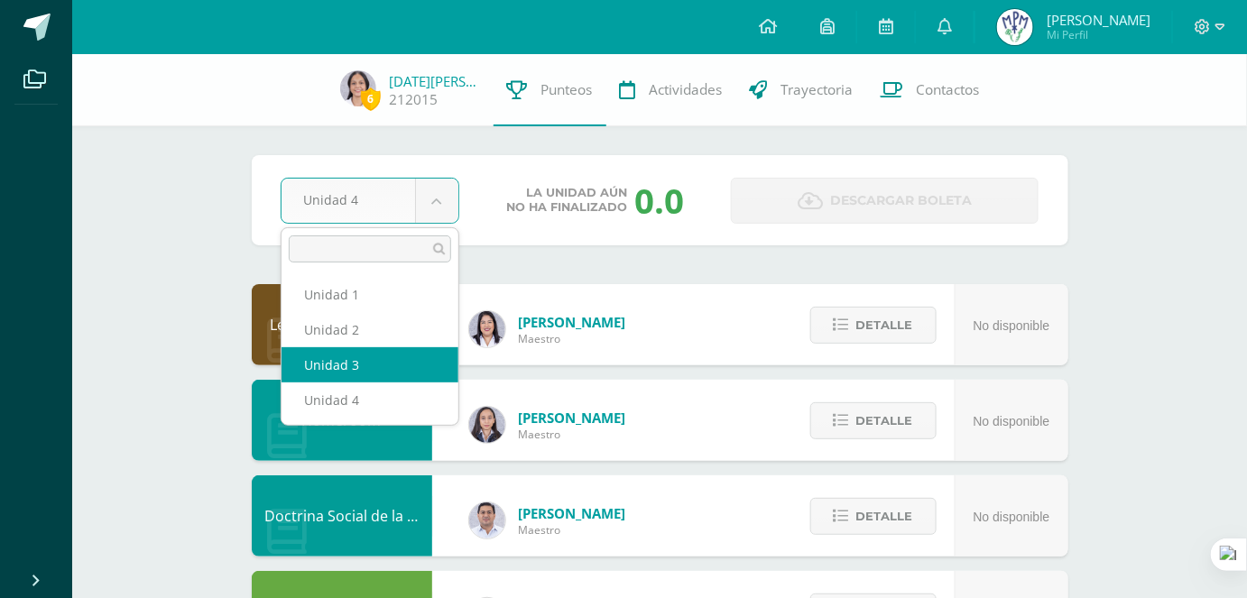
select select "Unidad 3"
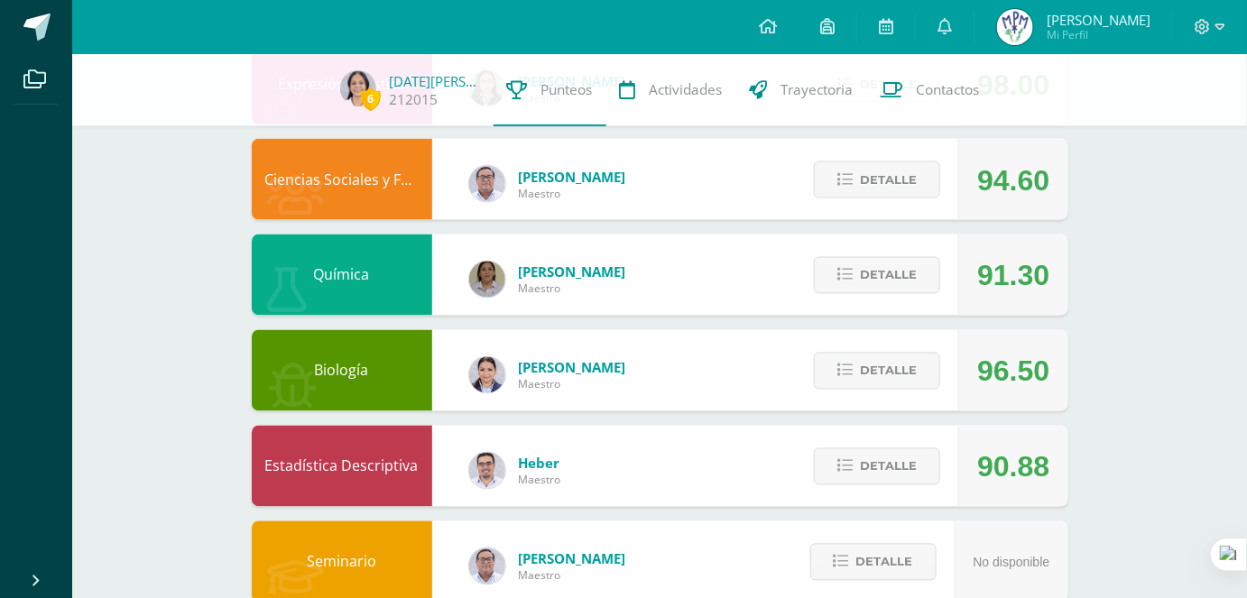
scroll to position [950, 0]
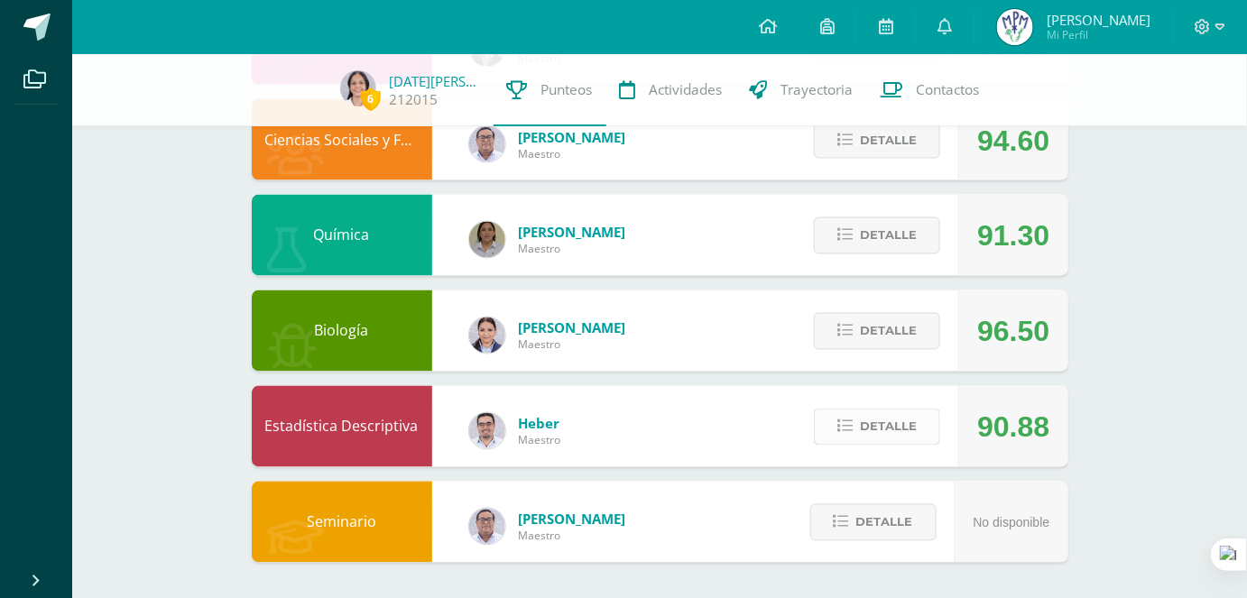
click at [871, 426] on span "Detalle" at bounding box center [888, 426] width 57 height 33
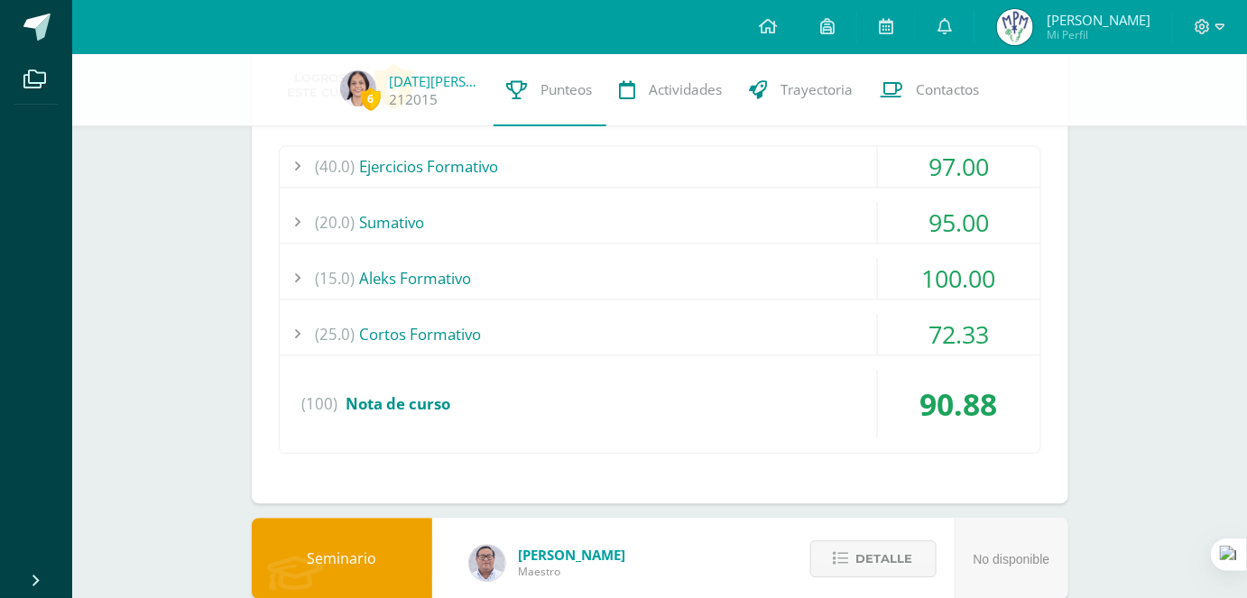
scroll to position [1314, 0]
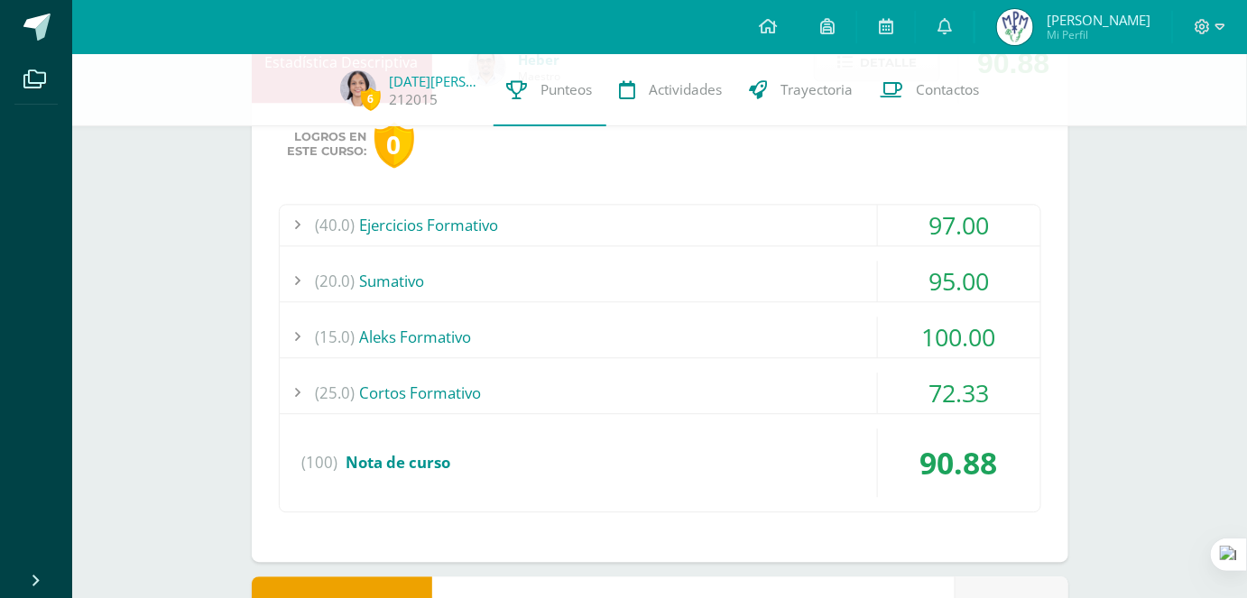
click at [765, 223] on div "(40.0) Ejercicios Formativo" at bounding box center [660, 225] width 760 height 41
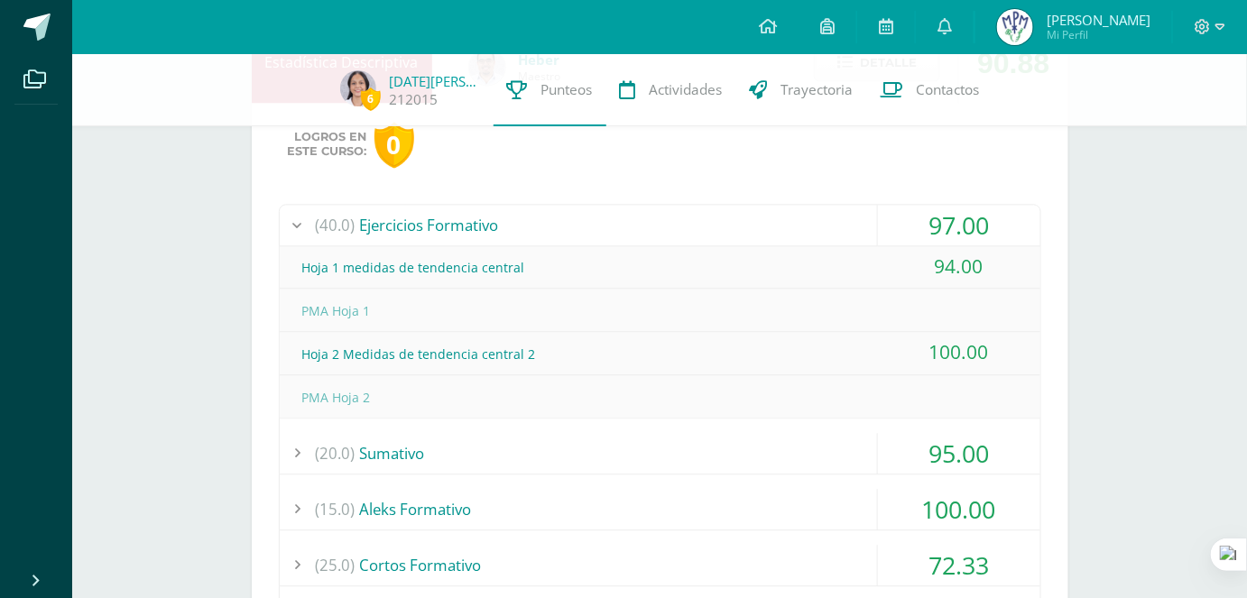
click at [765, 223] on div "(40.0) Ejercicios Formativo" at bounding box center [660, 225] width 760 height 41
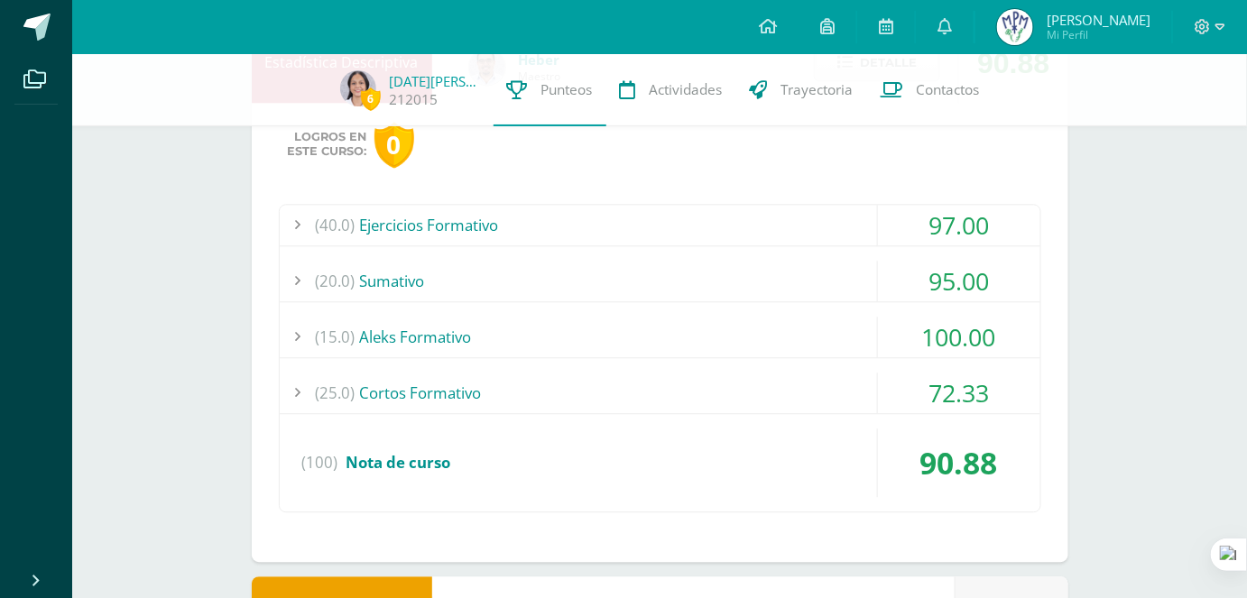
click at [774, 272] on div "(20.0) [GEOGRAPHIC_DATA]" at bounding box center [660, 281] width 760 height 41
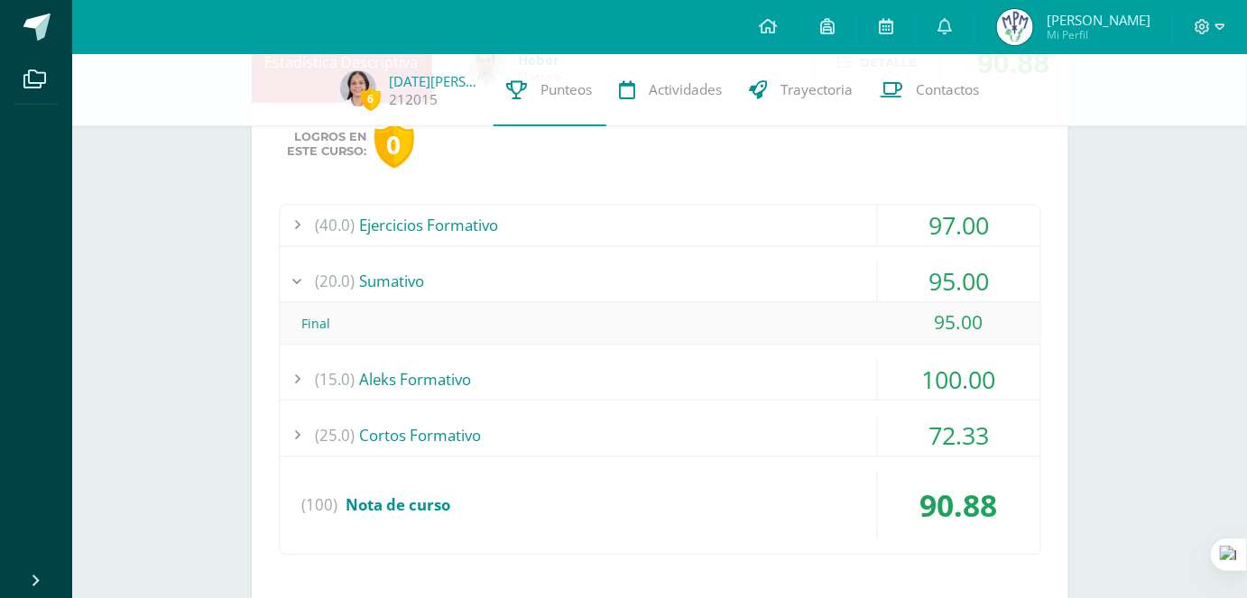
click at [774, 272] on div "(20.0) [GEOGRAPHIC_DATA]" at bounding box center [660, 281] width 760 height 41
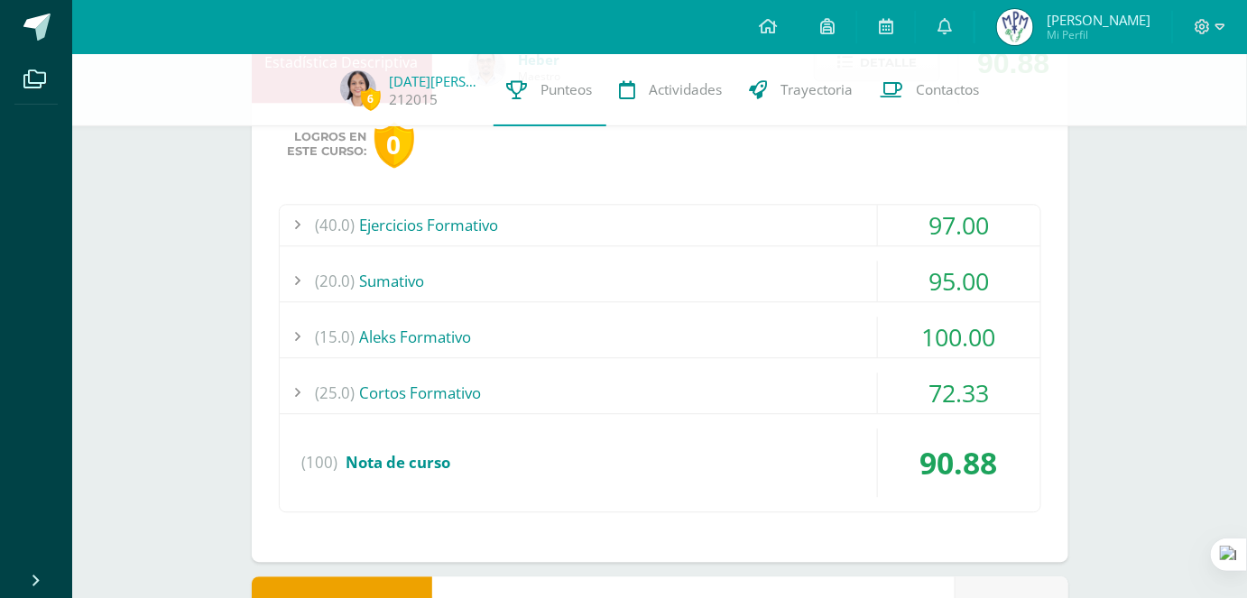
click at [774, 343] on div "(15.0) Aleks Formativo" at bounding box center [660, 337] width 760 height 41
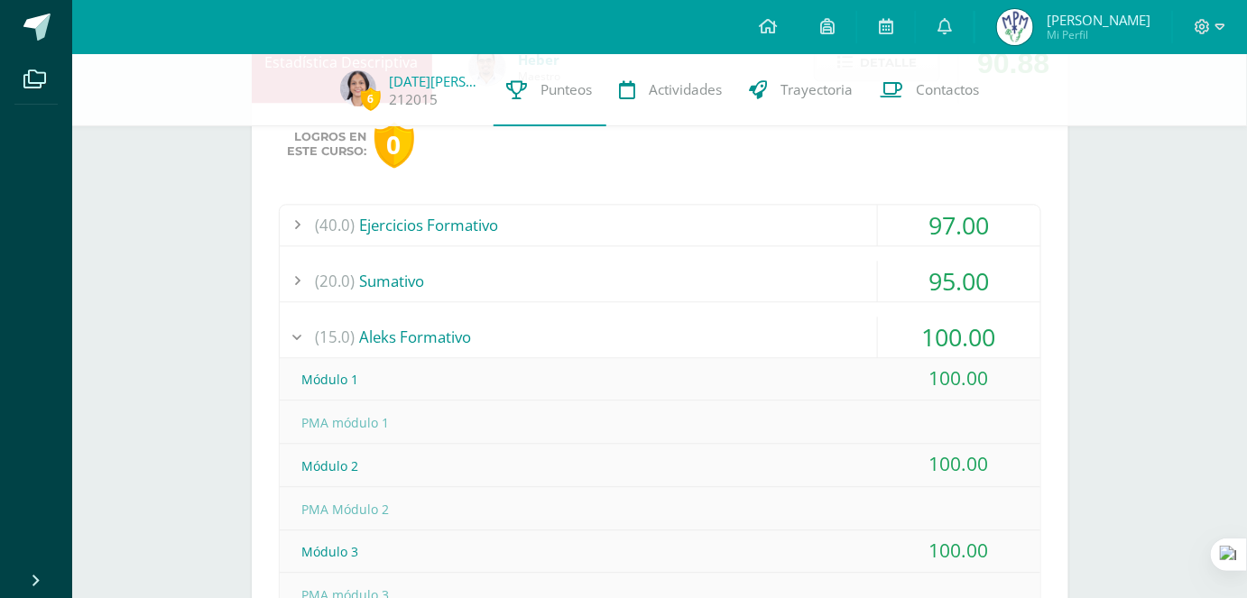
click at [774, 343] on div "(15.0) Aleks Formativo" at bounding box center [660, 337] width 760 height 41
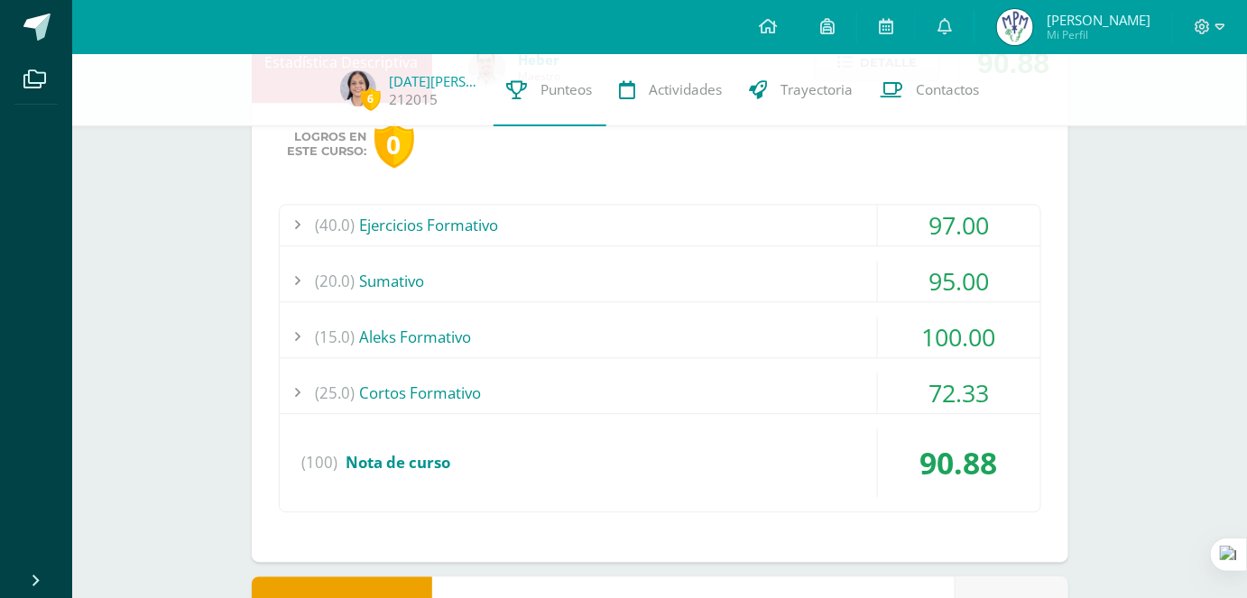
click at [744, 408] on div "(25.0) Cortos Formativo" at bounding box center [660, 393] width 760 height 41
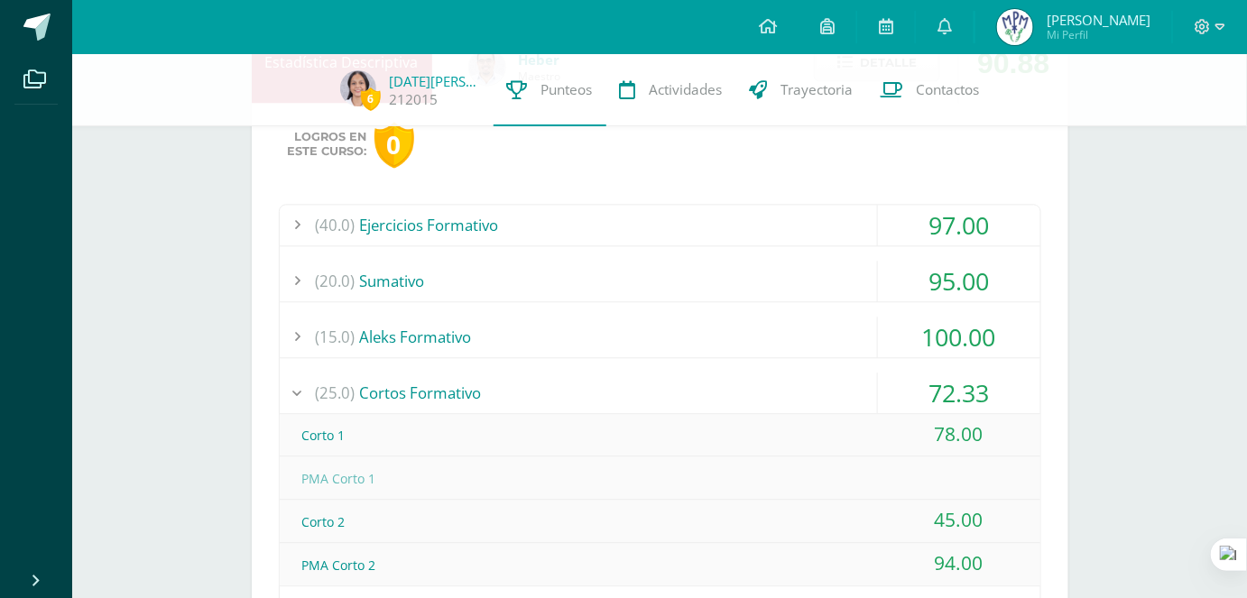
click at [744, 408] on div "(25.0) Cortos Formativo" at bounding box center [660, 393] width 760 height 41
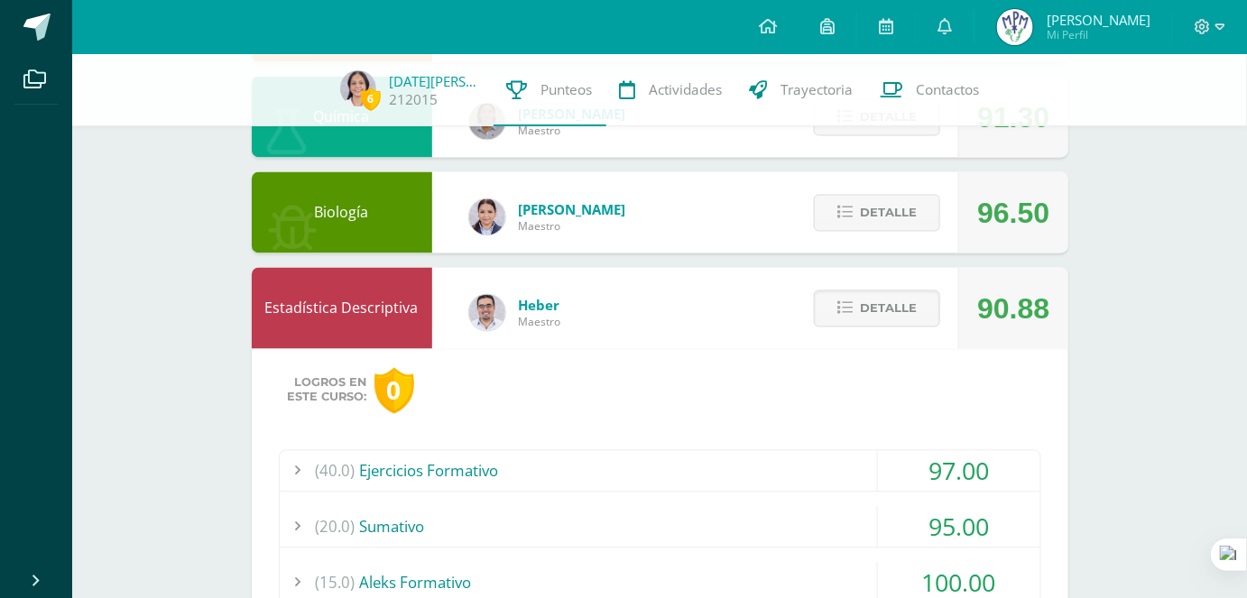
scroll to position [979, 0]
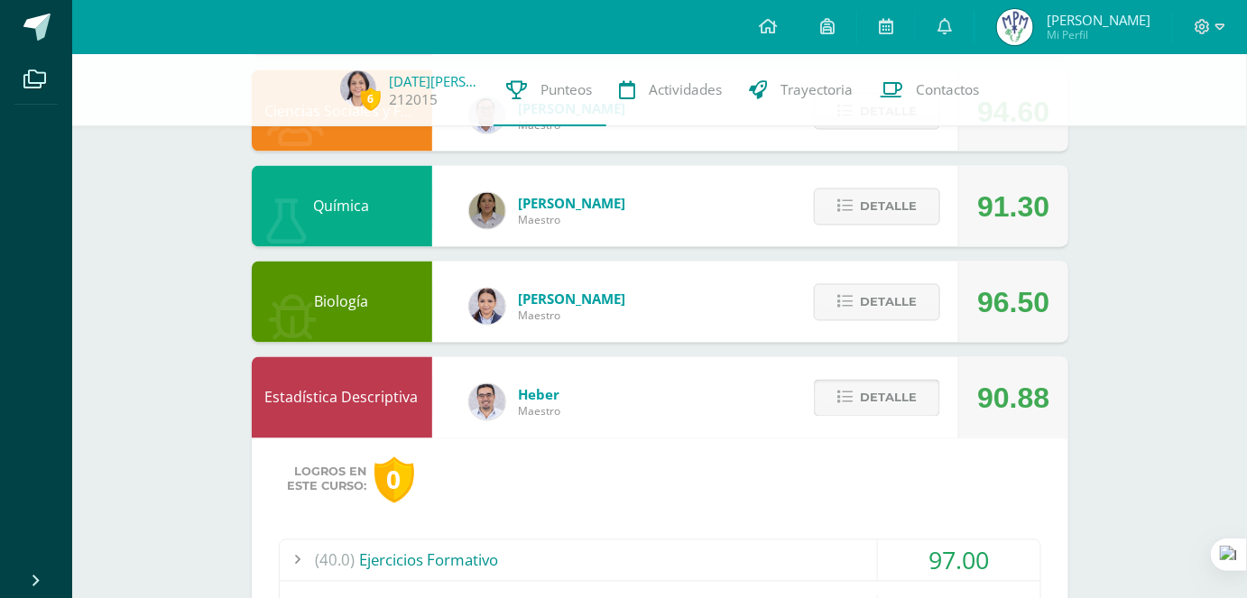
click at [861, 402] on button "Detalle" at bounding box center [877, 398] width 126 height 37
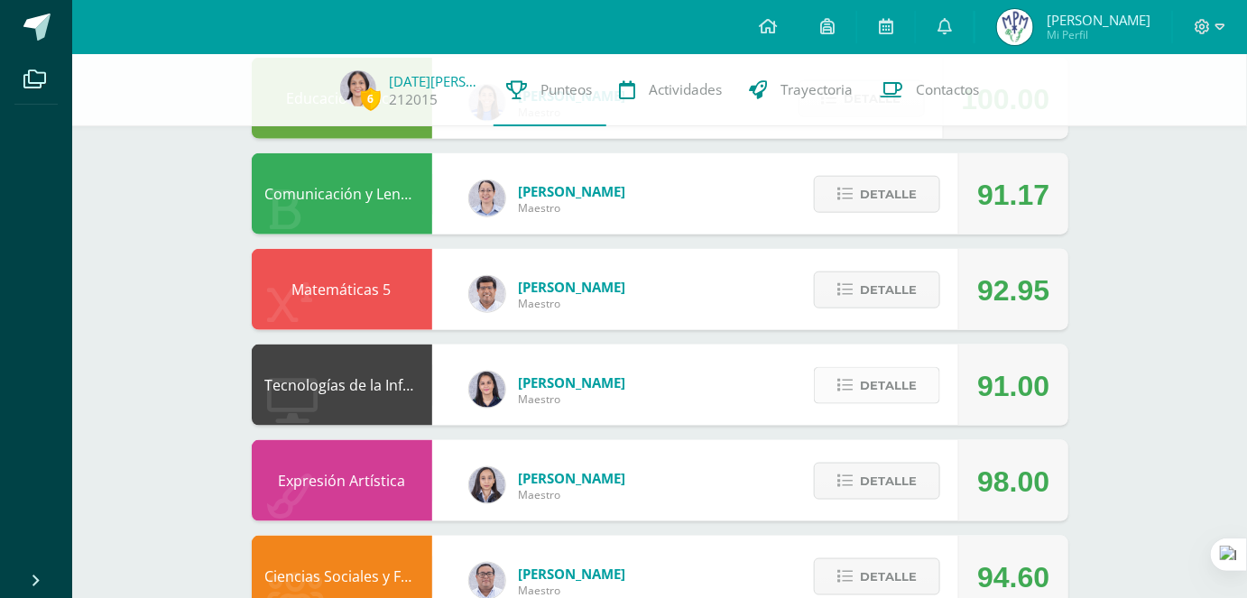
scroll to position [512, 0]
click at [885, 285] on span "Detalle" at bounding box center [888, 290] width 57 height 33
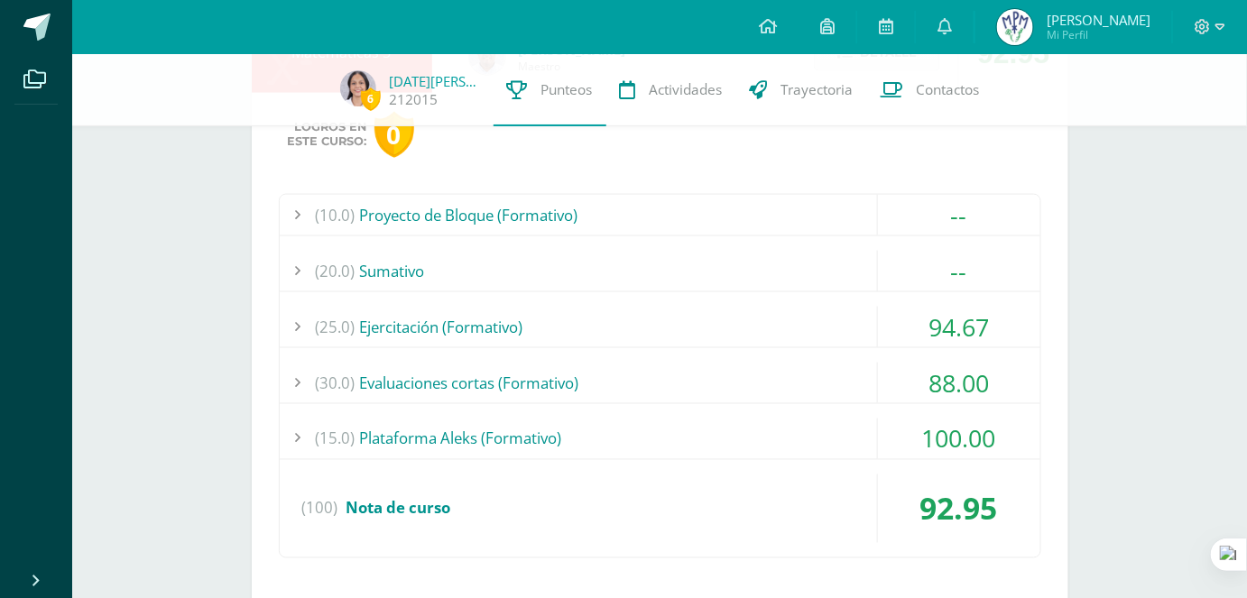
scroll to position [750, 0]
click at [860, 327] on div "(25.0) Ejercitación (Formativo)" at bounding box center [660, 327] width 760 height 41
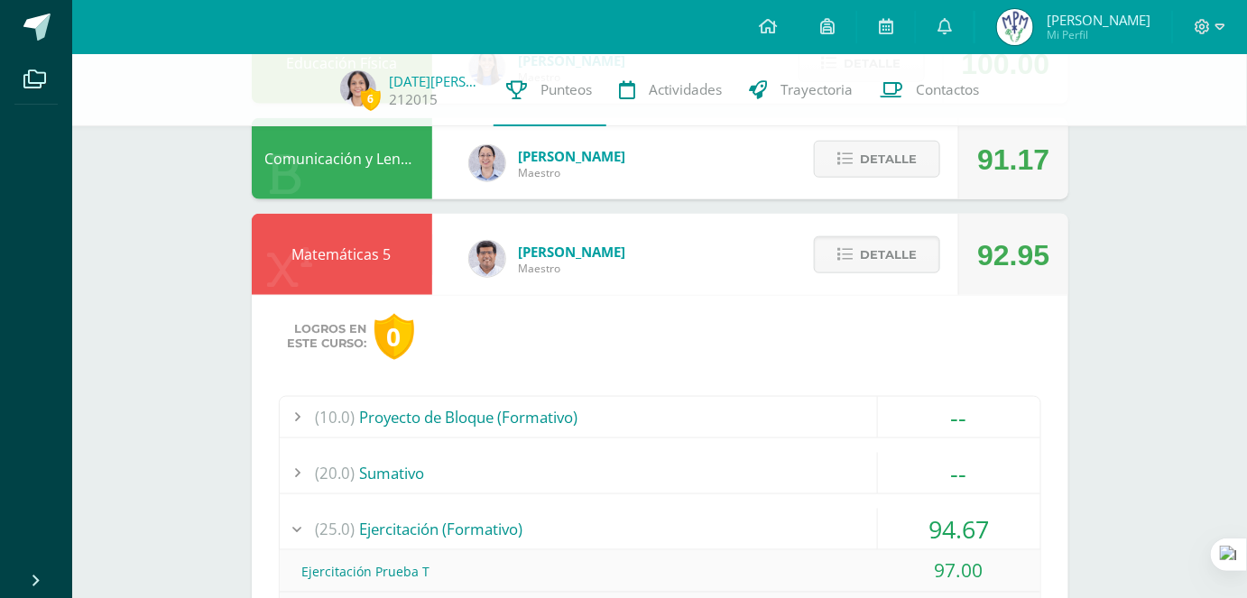
scroll to position [505, 0]
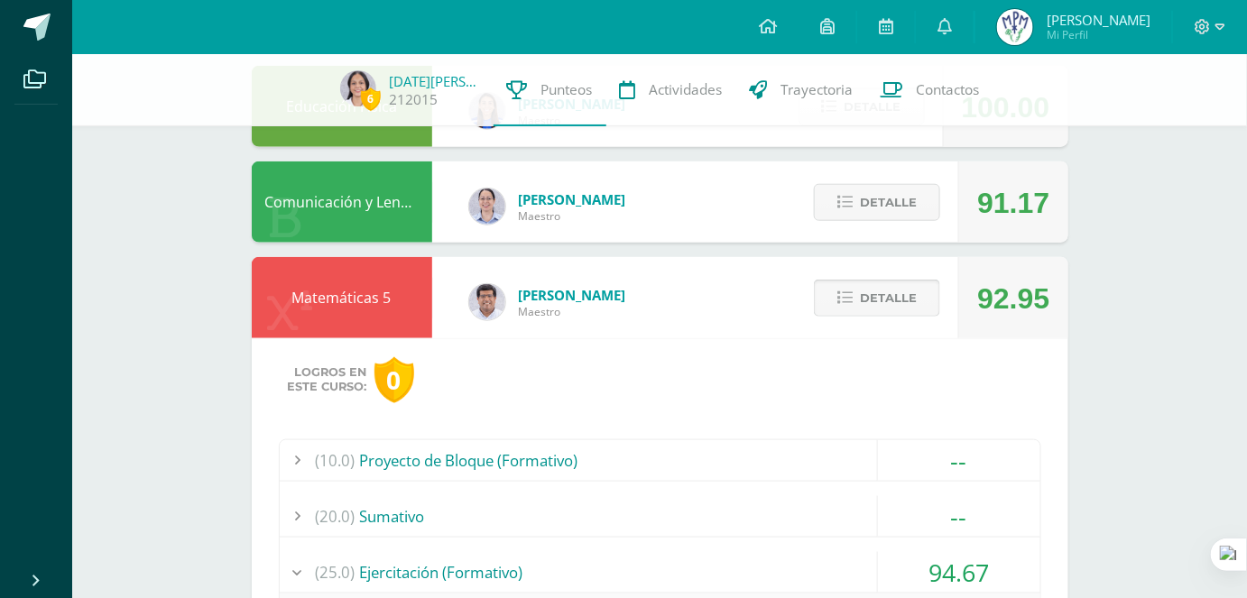
click at [858, 298] on button "Detalle" at bounding box center [877, 298] width 126 height 37
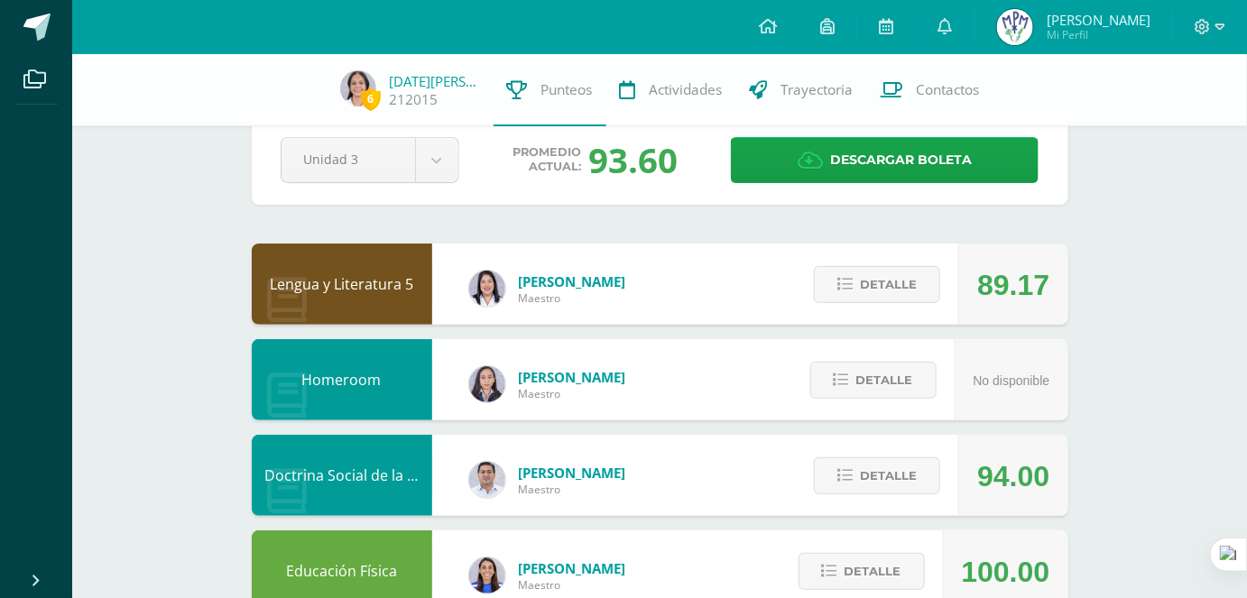
scroll to position [41, 0]
click at [858, 298] on button "Detalle" at bounding box center [877, 284] width 126 height 37
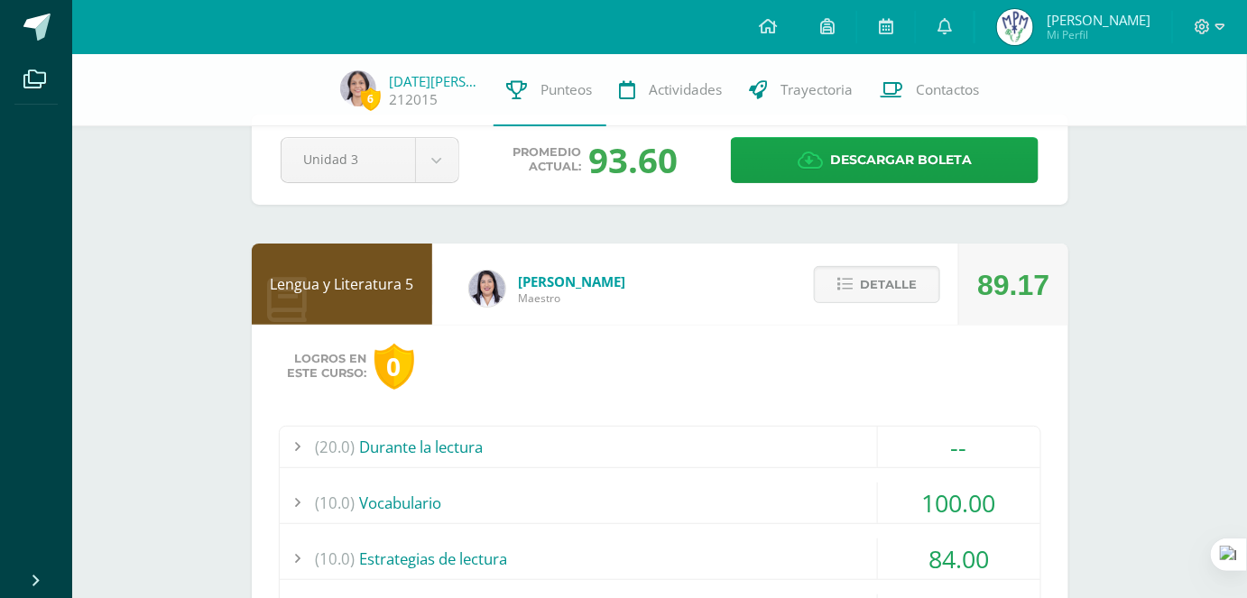
click at [839, 184] on div "Pendiente Unidad 3 Unidad 1 Unidad 2 Unidad 3 Unidad 4 Promedio actual: 93.60 D…" at bounding box center [660, 160] width 816 height 90
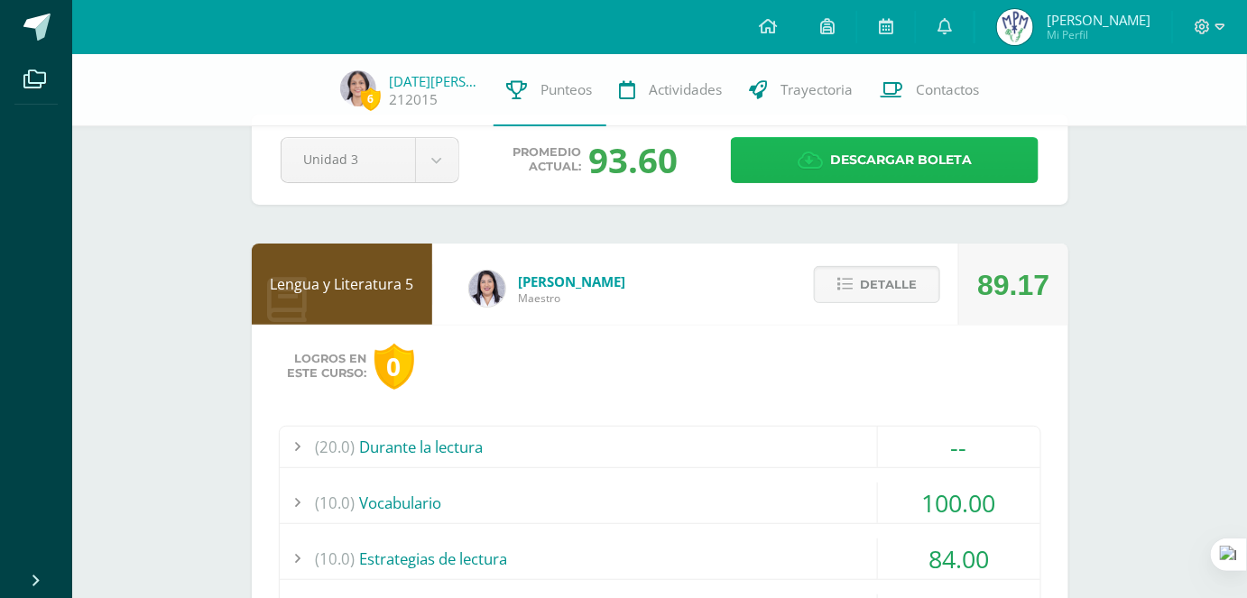
click at [841, 171] on span "Descargar boleta" at bounding box center [901, 160] width 142 height 44
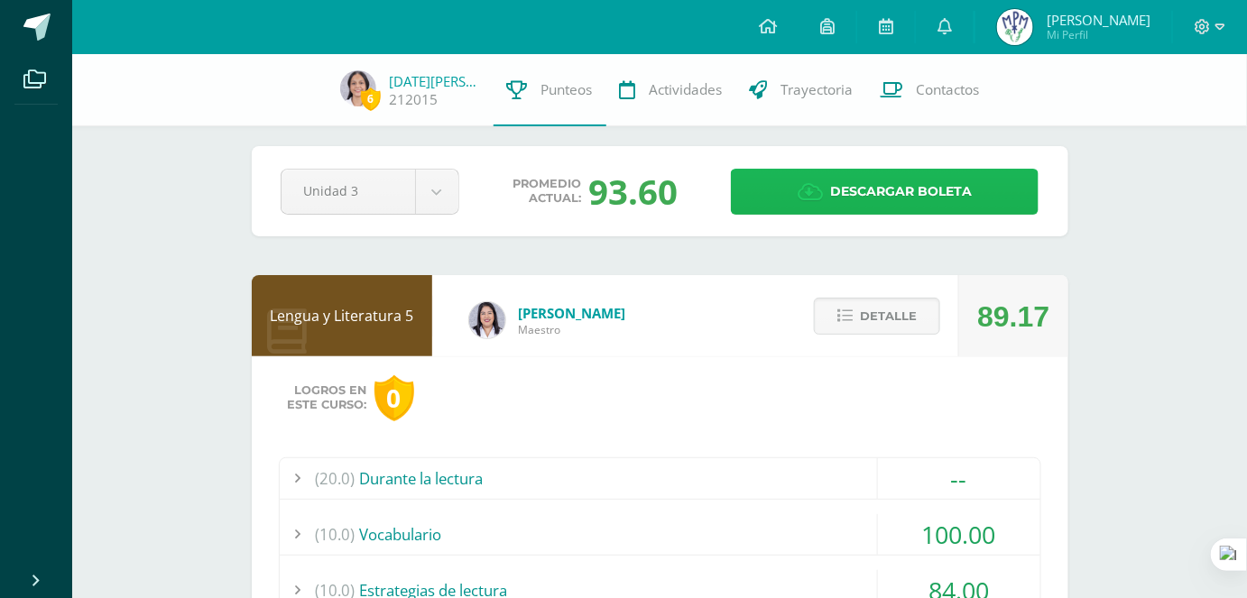
scroll to position [0, 0]
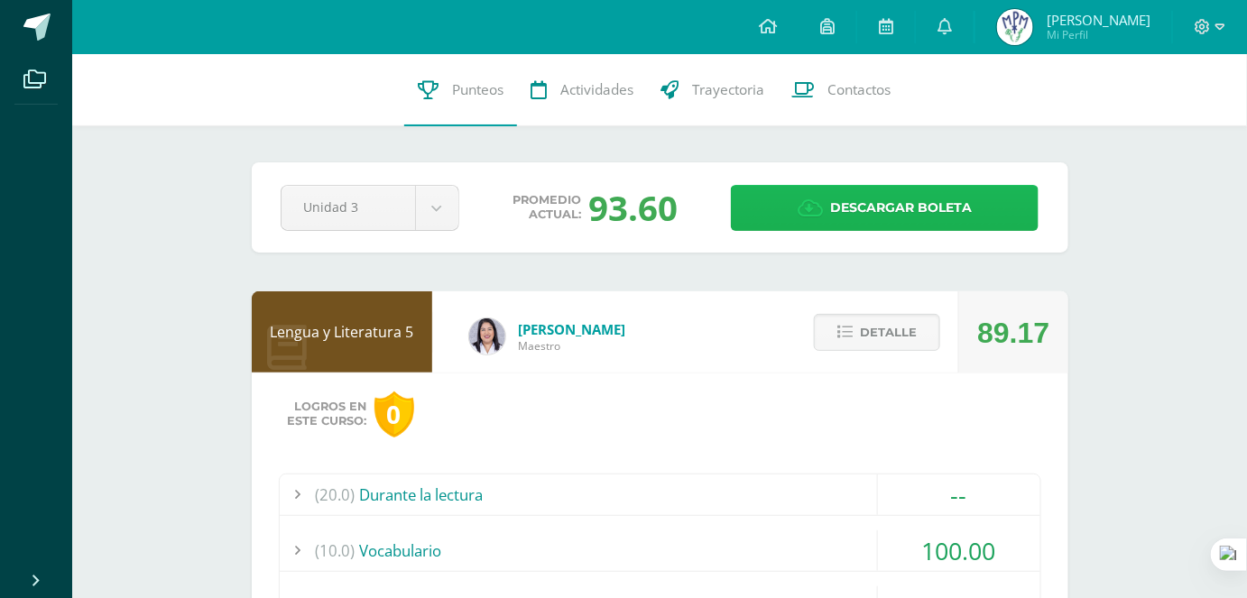
click at [886, 229] on span "Descargar boleta" at bounding box center [901, 208] width 142 height 44
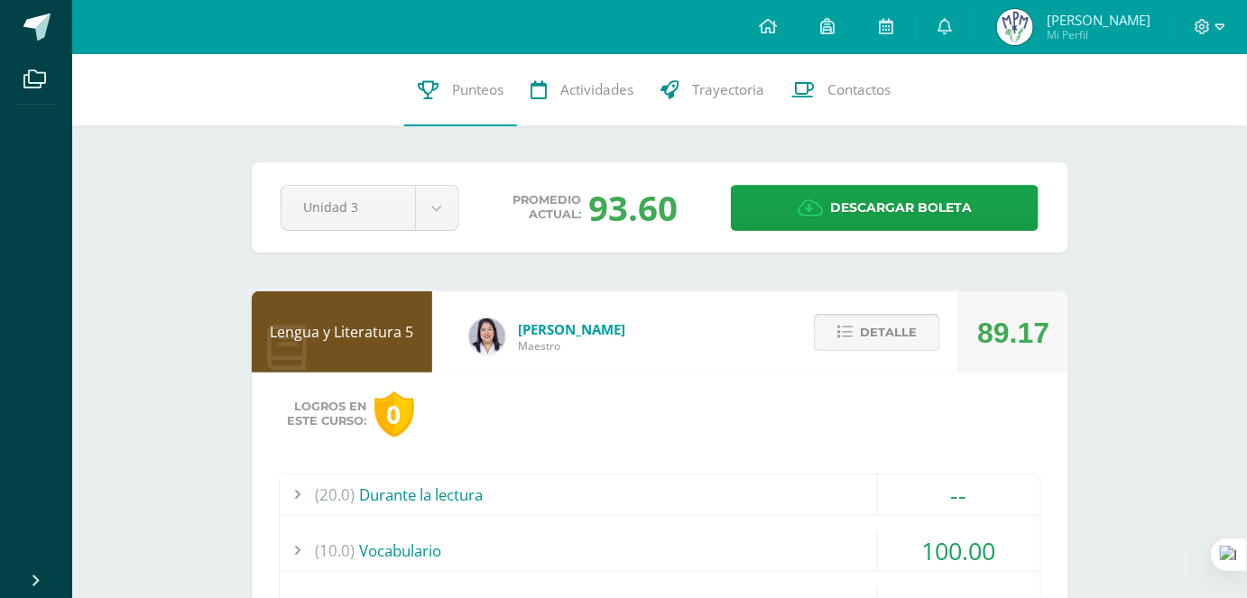
click at [837, 333] on button "Detalle" at bounding box center [877, 332] width 126 height 37
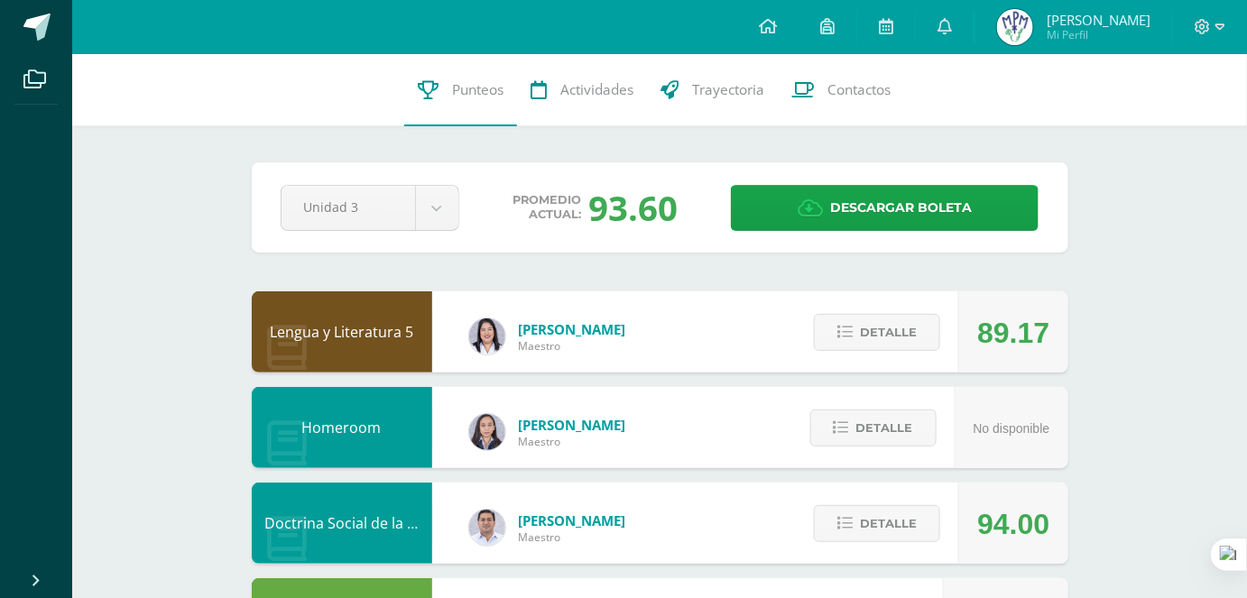
click at [681, 217] on div "Promedio actual: 93.60" at bounding box center [596, 207] width 244 height 47
click at [655, 199] on div "93.60" at bounding box center [632, 207] width 89 height 47
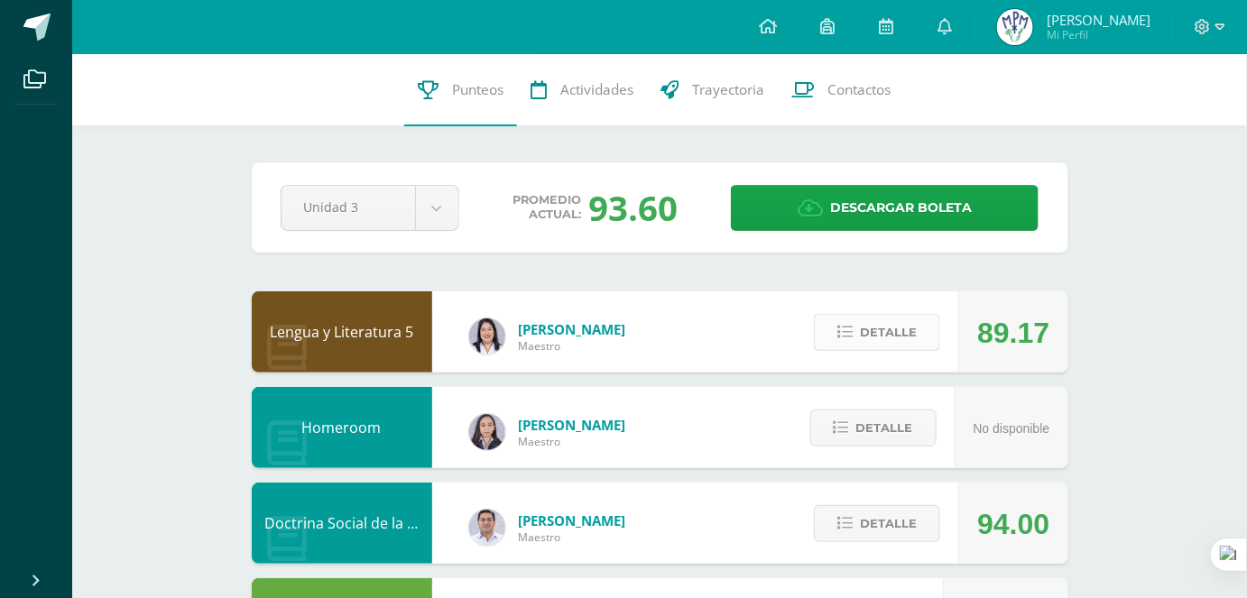
drag, startPoint x: 880, startPoint y: 323, endPoint x: 916, endPoint y: 343, distance: 41.2
click at [916, 343] on span "Detalle" at bounding box center [888, 332] width 57 height 33
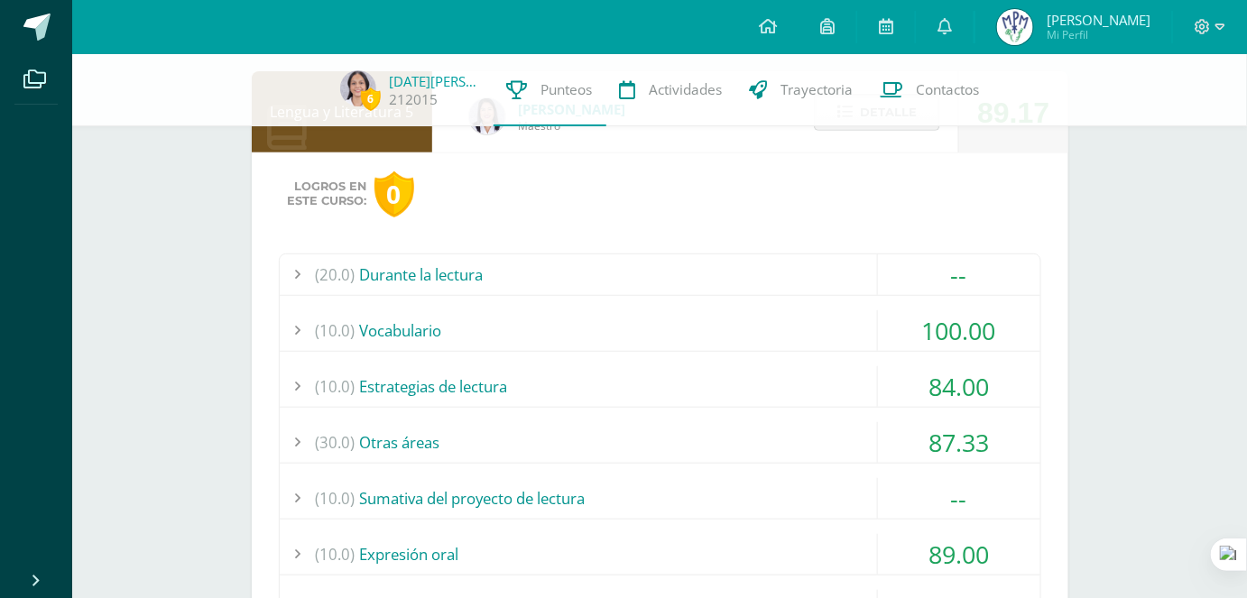
scroll to position [260, 0]
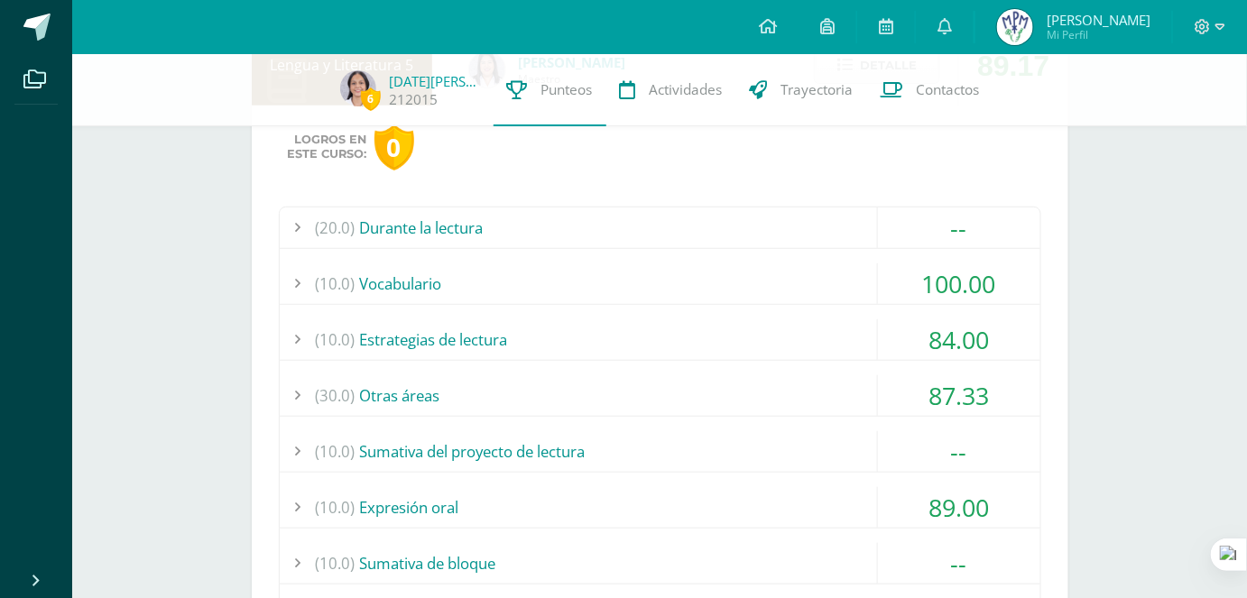
click at [771, 238] on div "(20.0) Durante la lectura" at bounding box center [660, 227] width 760 height 41
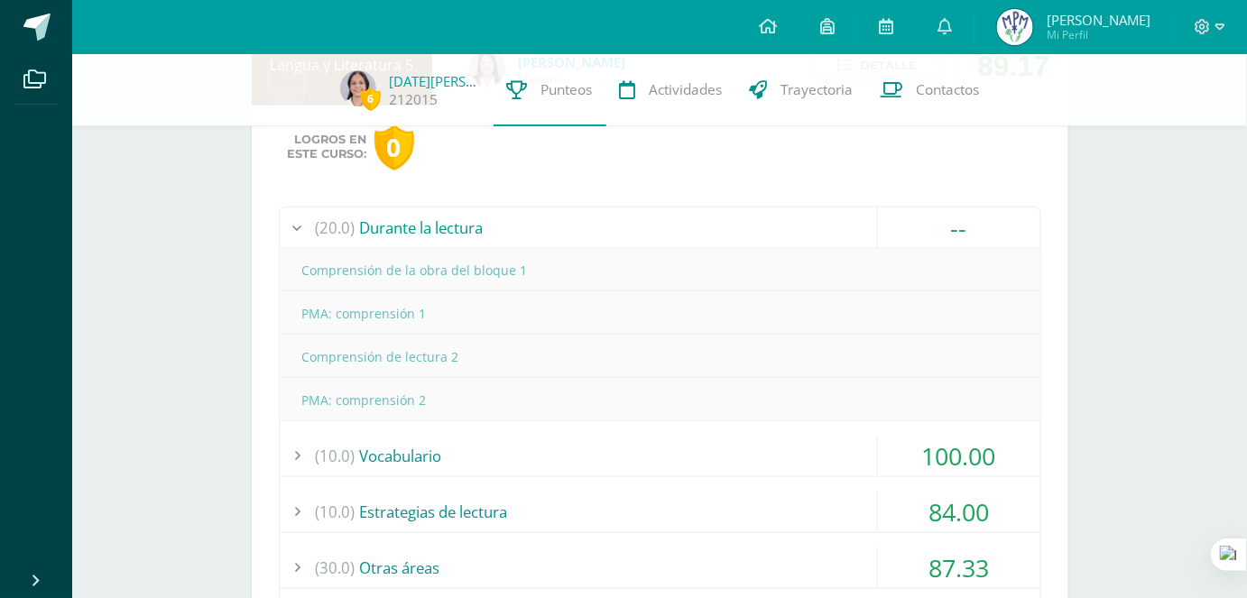
click at [771, 238] on div "(20.0) Durante la lectura" at bounding box center [660, 227] width 760 height 41
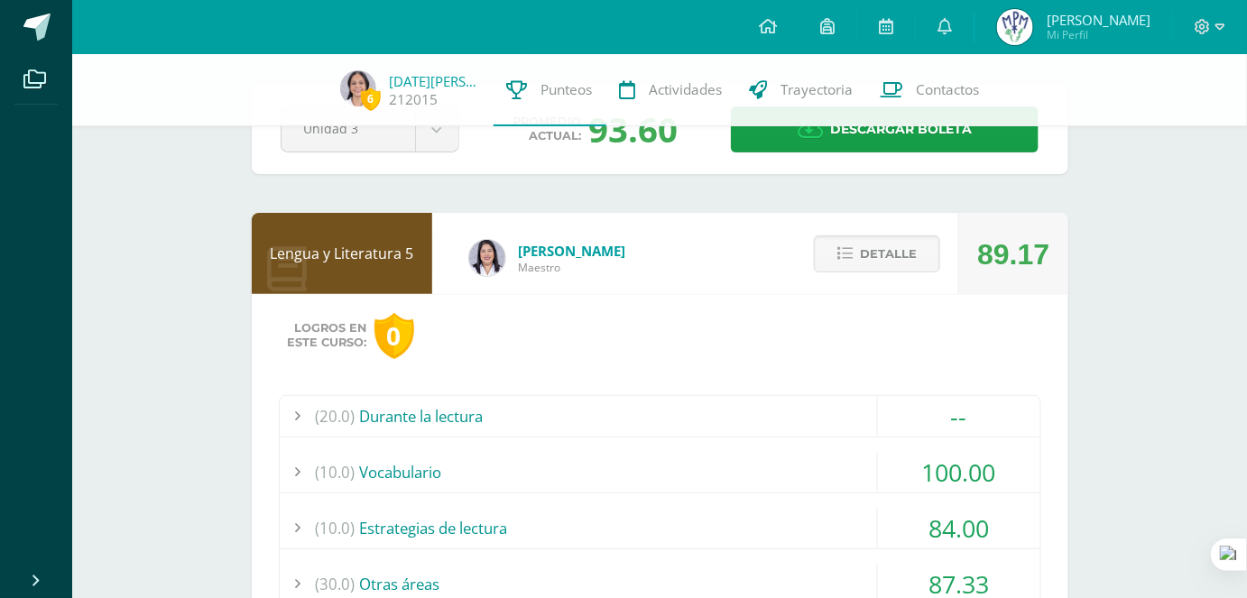
scroll to position [70, 0]
click at [586, 410] on div "(20.0) Durante la lectura" at bounding box center [660, 417] width 760 height 41
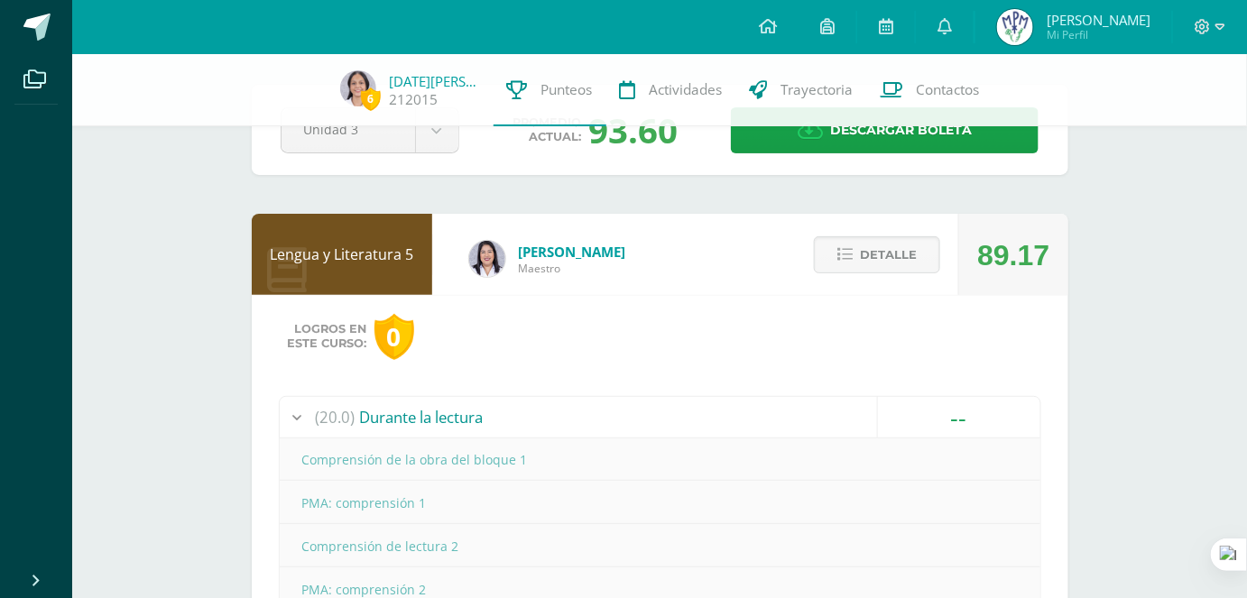
click at [586, 410] on div "(20.0) Durante la lectura" at bounding box center [660, 417] width 760 height 41
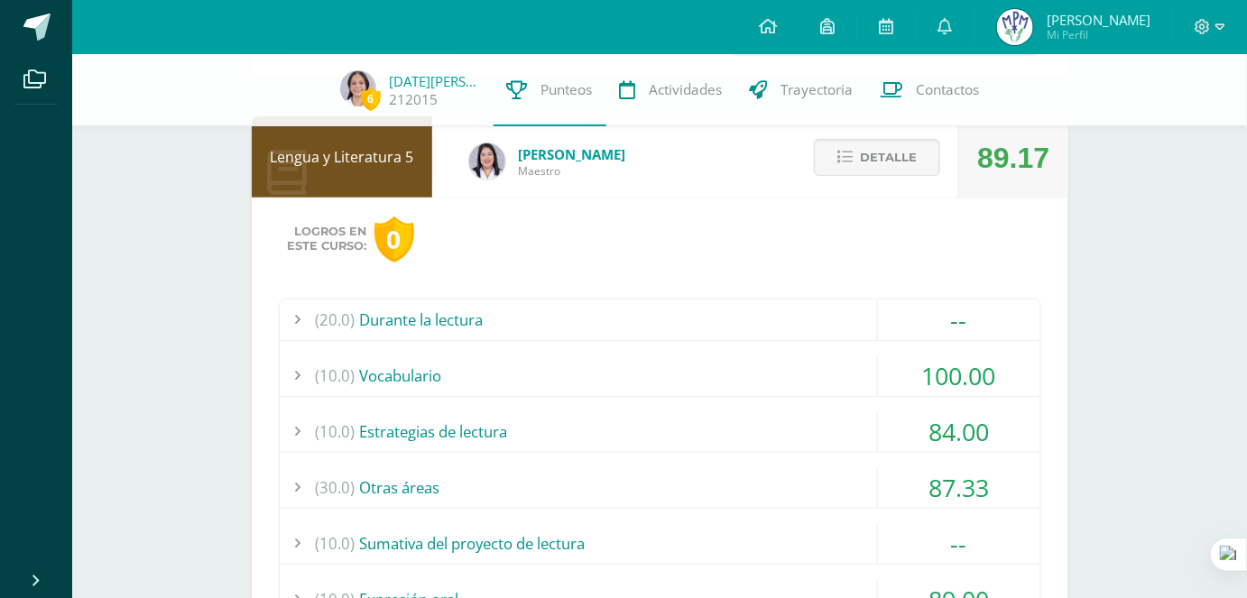
scroll to position [166, 0]
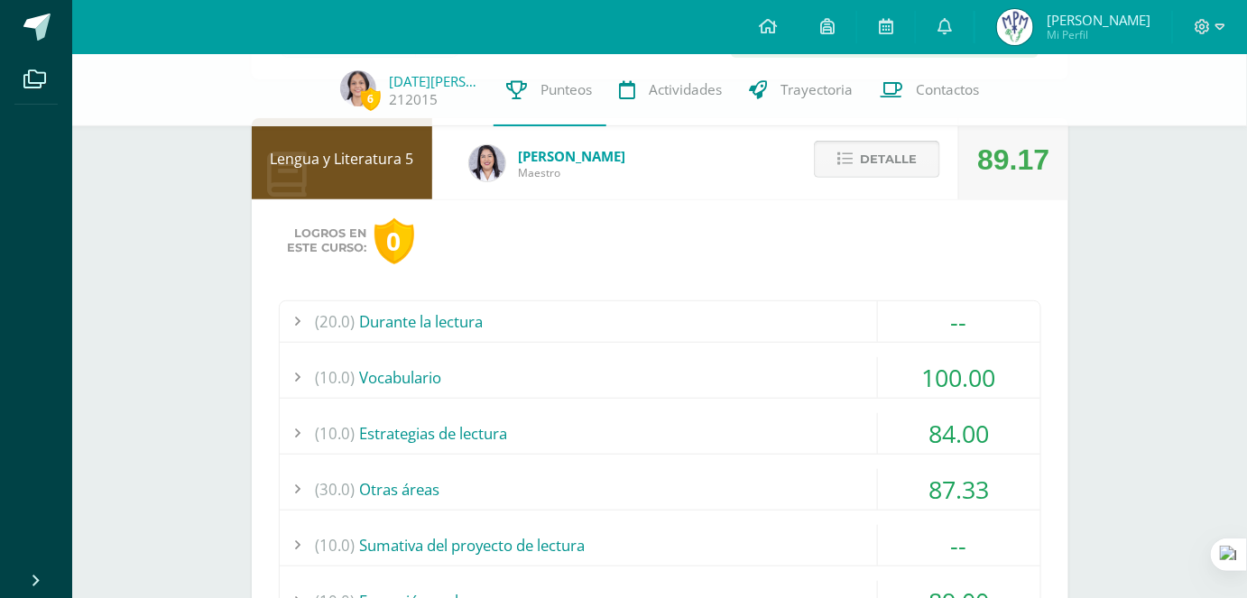
click at [902, 164] on span "Detalle" at bounding box center [888, 159] width 57 height 33
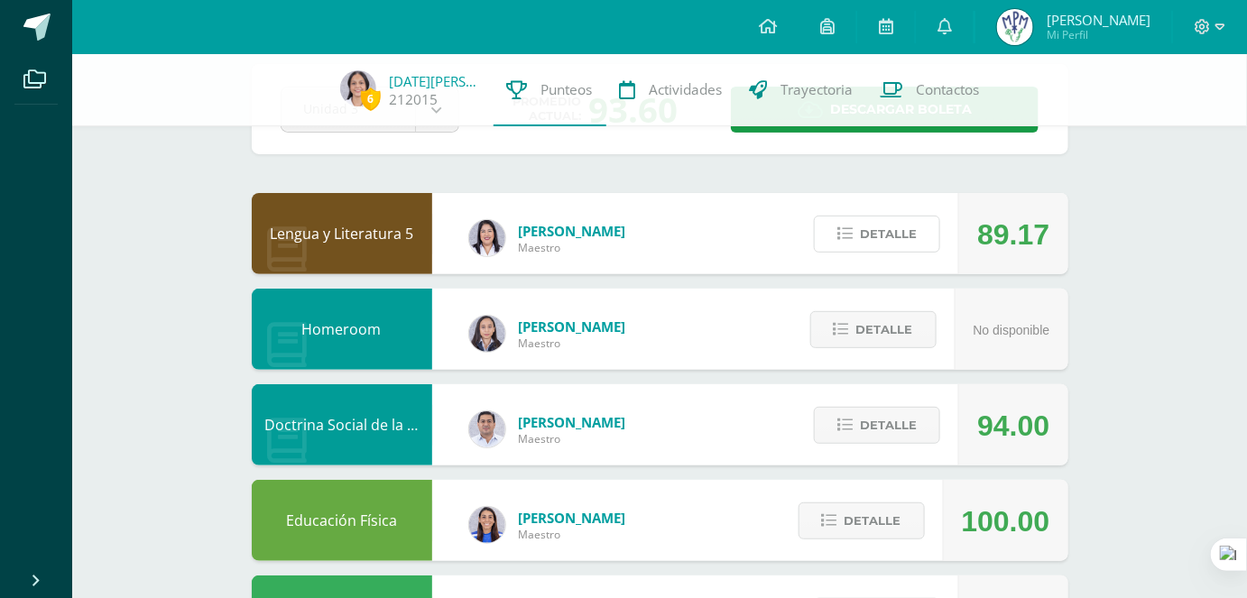
scroll to position [0, 0]
